Goal: Task Accomplishment & Management: Manage account settings

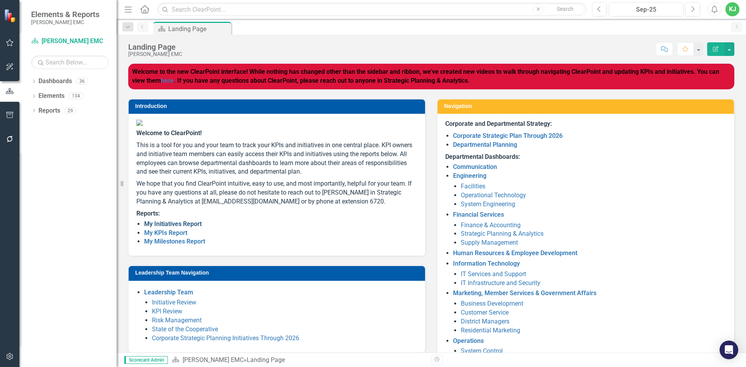
click at [164, 228] on link "My Initiatives Report" at bounding box center [172, 223] width 57 height 7
click at [166, 236] on link "My KPIs Report" at bounding box center [165, 232] width 43 height 7
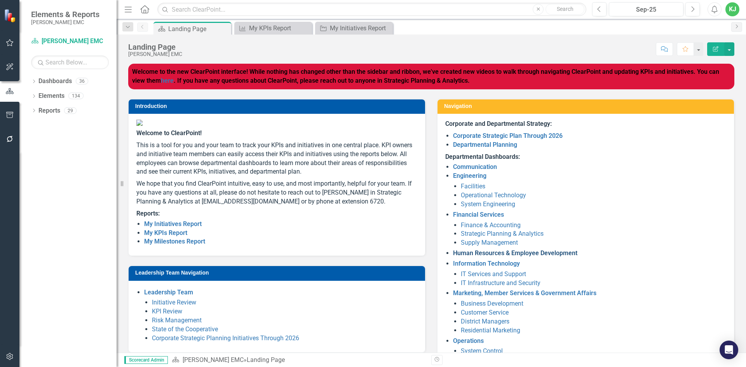
click at [468, 253] on link "Human Resources & Employee Development" at bounding box center [515, 252] width 124 height 7
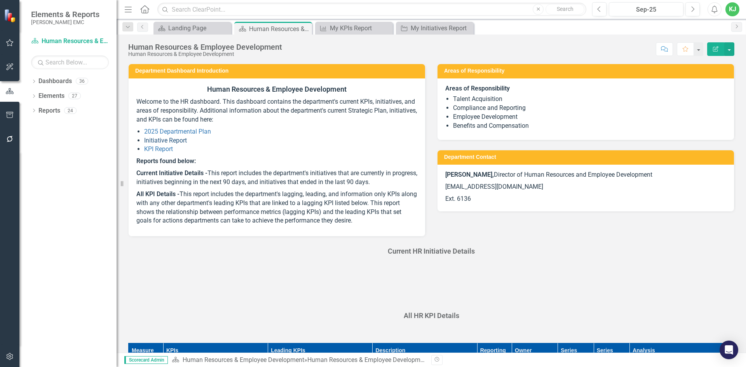
click at [156, 140] on link "Initiative Report" at bounding box center [165, 140] width 43 height 7
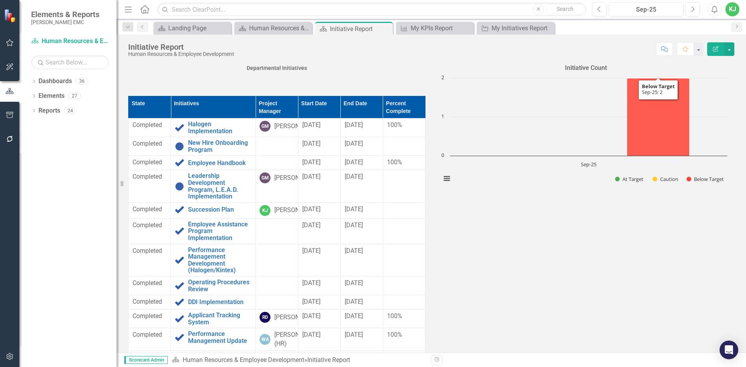
click at [658, 113] on icon "Sep-25, 2. Below Target." at bounding box center [658, 117] width 63 height 78
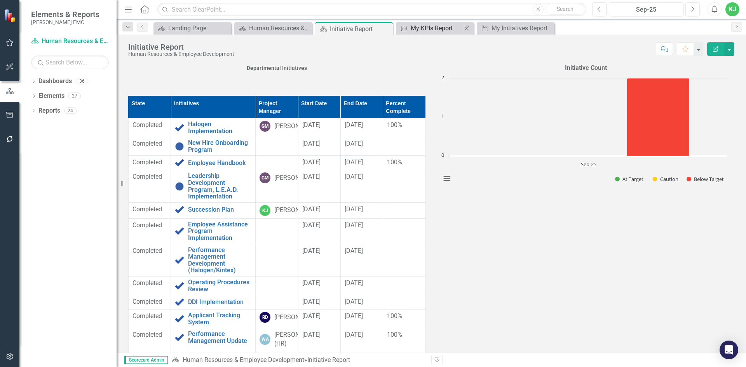
click at [438, 30] on div "My KPIs Report" at bounding box center [435, 28] width 51 height 10
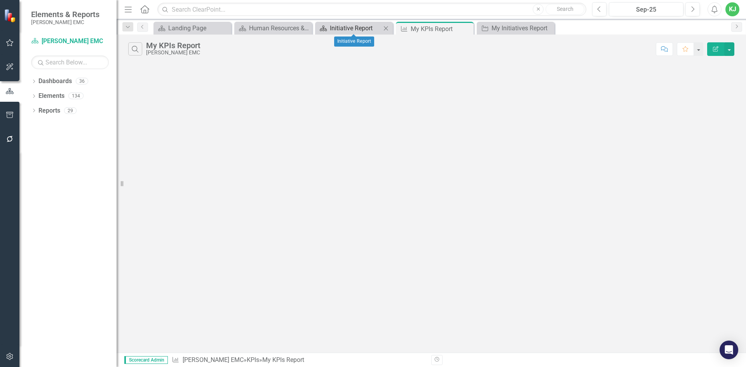
click at [363, 28] on div "Initiative Report" at bounding box center [355, 28] width 51 height 10
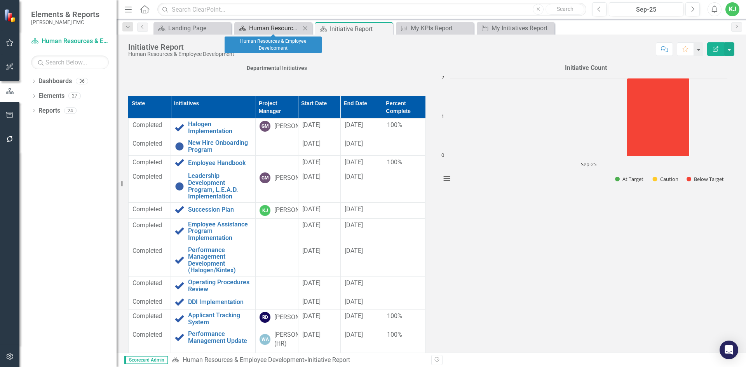
click at [278, 29] on div "Human Resources & Employee Development" at bounding box center [274, 28] width 51 height 10
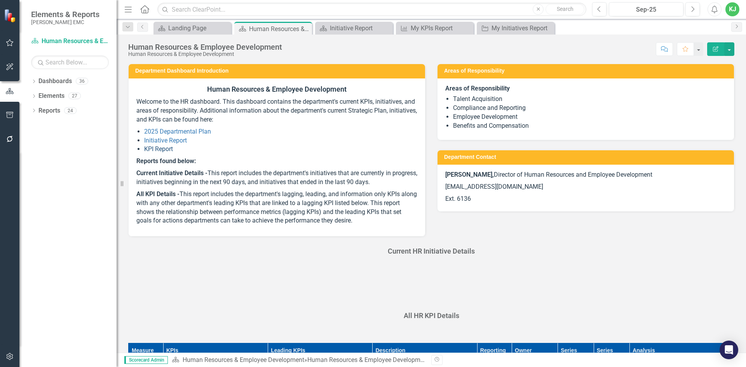
click at [157, 148] on link "KPI Report" at bounding box center [158, 148] width 29 height 7
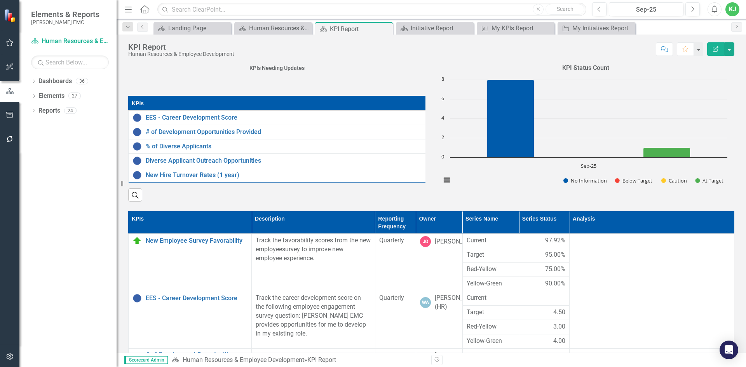
click at [730, 14] on div "KJ" at bounding box center [732, 9] width 14 height 14
click at [700, 99] on link "Logout Log Out" at bounding box center [707, 98] width 61 height 14
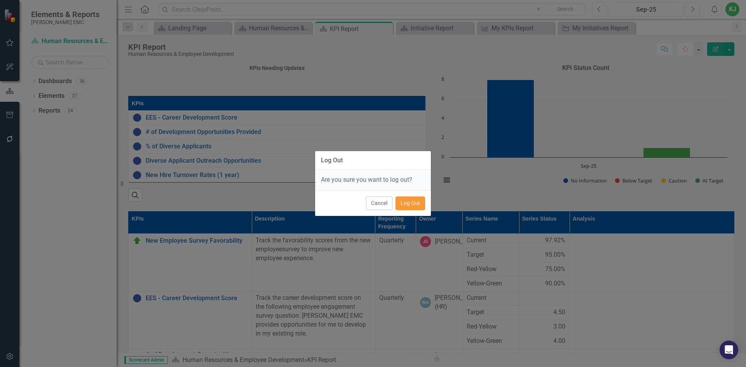
click at [410, 206] on button "Log Out" at bounding box center [410, 203] width 30 height 14
